Goal: Task Accomplishment & Management: Manage account settings

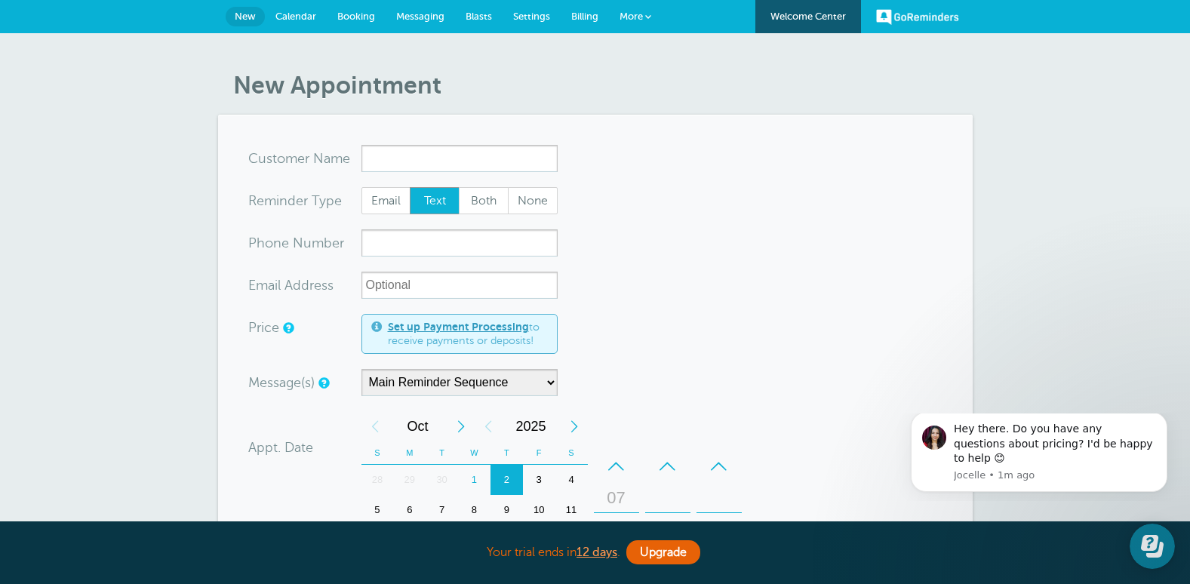
click at [583, 16] on span "Billing" at bounding box center [584, 16] width 27 height 11
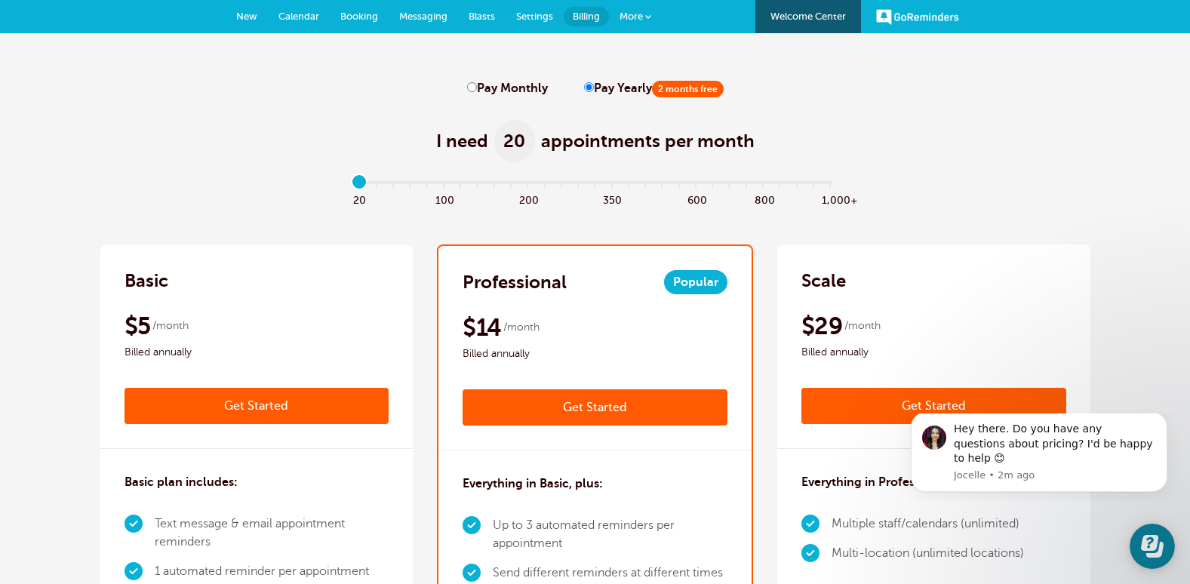
click at [579, 409] on link "Get Started" at bounding box center [595, 407] width 265 height 36
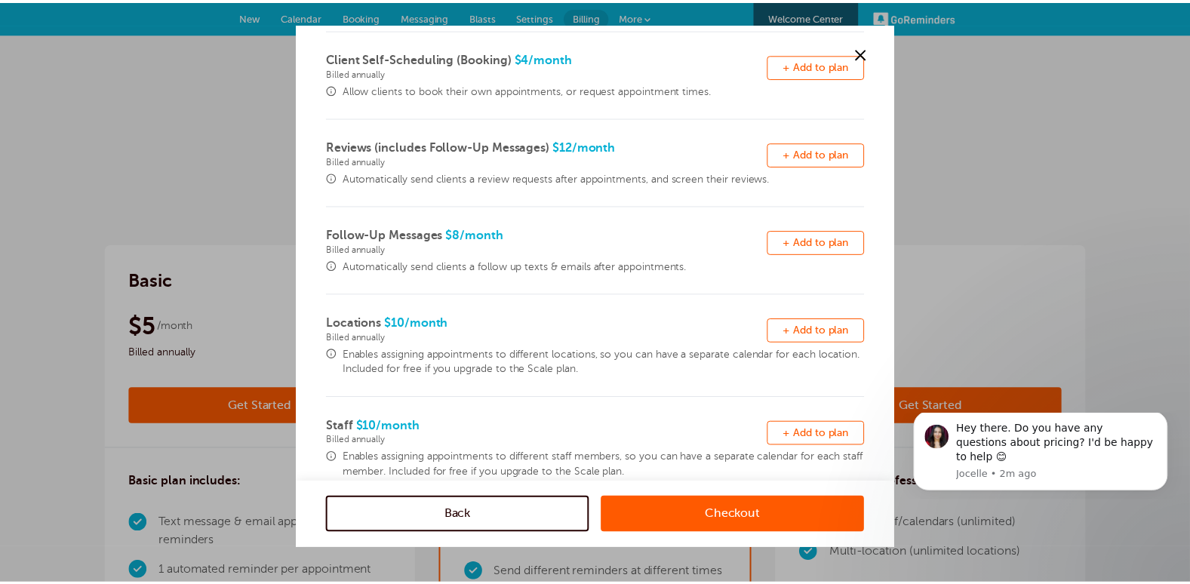
scroll to position [389, 0]
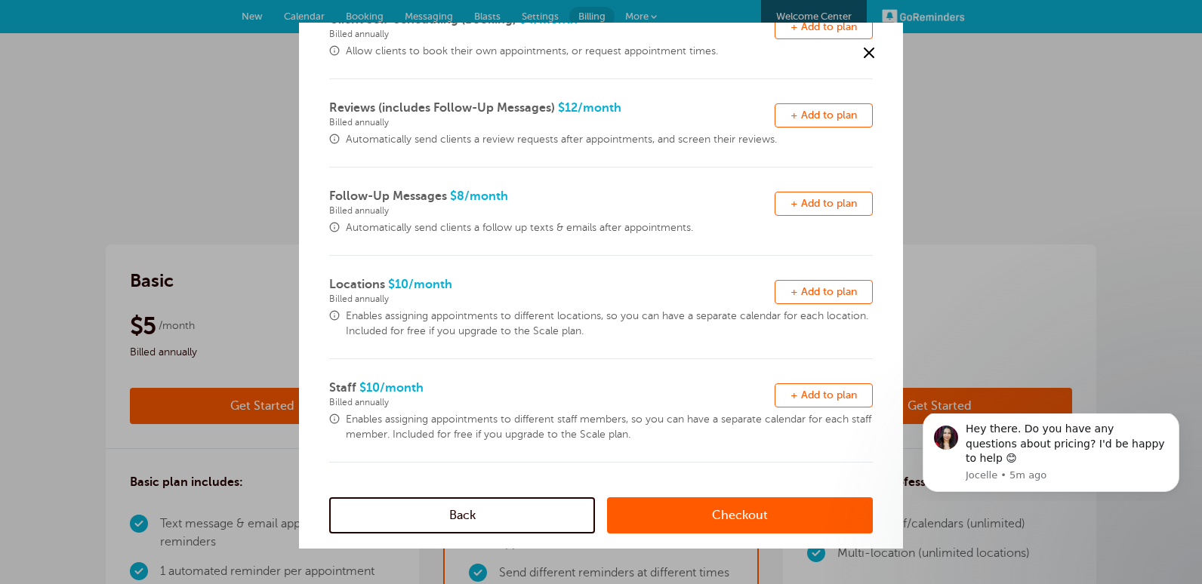
click at [183, 128] on div at bounding box center [601, 292] width 1202 height 584
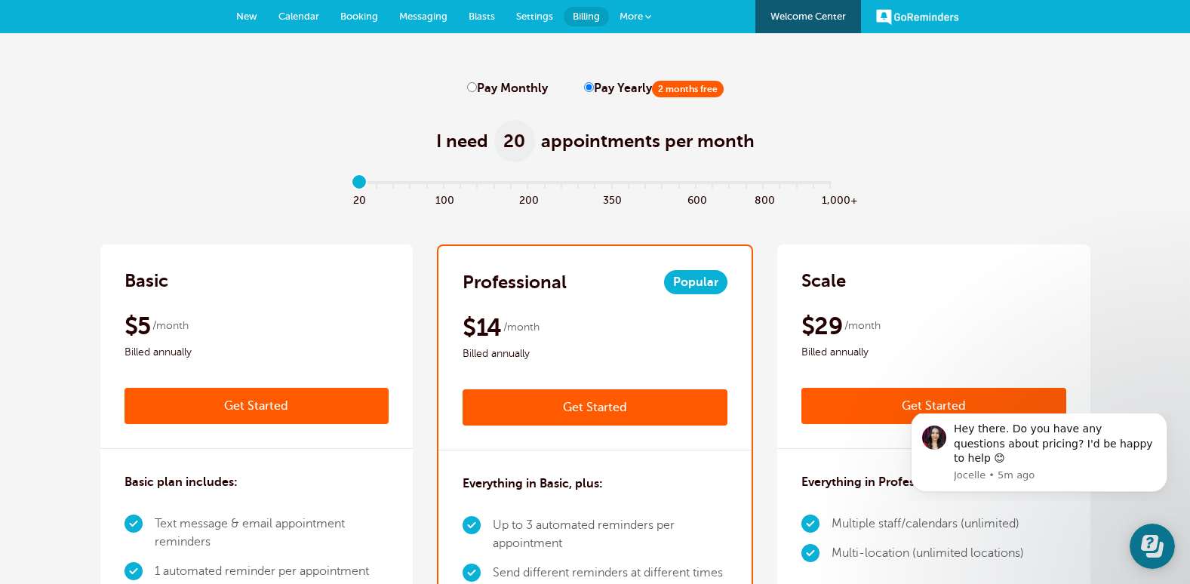
scroll to position [0, 0]
